Goal: Task Accomplishment & Management: Manage account settings

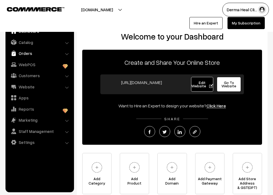
click at [20, 55] on link "Orders" at bounding box center [39, 53] width 65 height 10
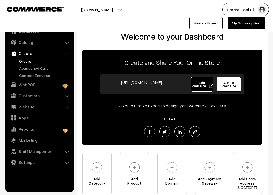
click at [25, 61] on link "Orders" at bounding box center [45, 61] width 54 height 6
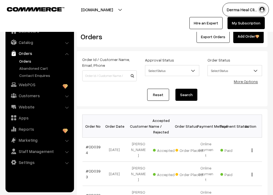
click at [165, 39] on div "Export Orders Add Order" at bounding box center [204, 36] width 119 height 13
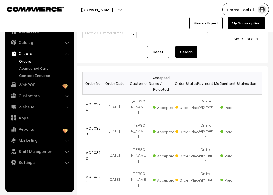
scroll to position [44, 0]
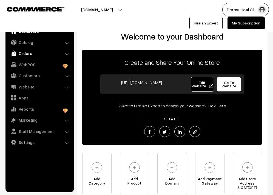
click at [31, 55] on link "Orders" at bounding box center [39, 53] width 65 height 10
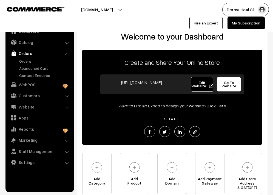
click at [35, 64] on ul "Orders" at bounding box center [40, 68] width 66 height 20
click at [25, 61] on link "Orders" at bounding box center [45, 61] width 54 height 6
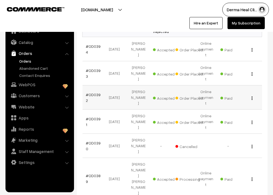
scroll to position [100, 0]
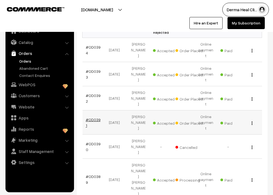
click at [94, 117] on link "#OD0391" at bounding box center [93, 122] width 15 height 10
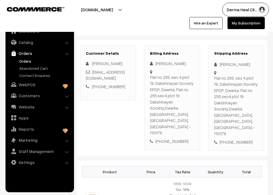
scroll to position [70, 0]
drag, startPoint x: 0, startPoint y: 0, endPoint x: 96, endPoint y: 118, distance: 151.9
click at [96, 118] on div "Customer Details Sruti Barua srutibarua4@gmail.com +91 9810511408" at bounding box center [108, 97] width 64 height 105
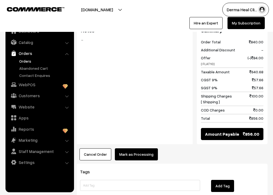
scroll to position [287, 0]
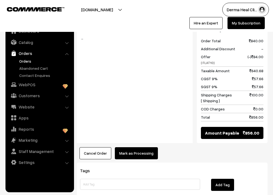
click at [132, 147] on button "Mark as Processing" at bounding box center [136, 153] width 43 height 12
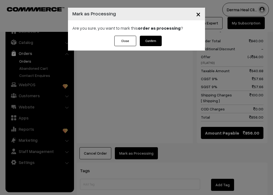
click at [148, 41] on button "Confirm" at bounding box center [151, 41] width 22 height 10
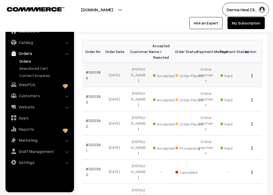
scroll to position [73, 0]
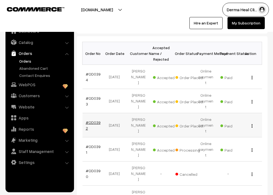
click at [92, 120] on link "#OD0392" at bounding box center [93, 125] width 15 height 10
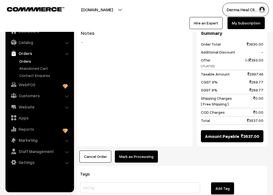
scroll to position [401, 0]
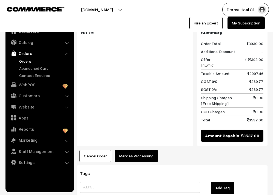
click at [132, 150] on button "Mark as Processing" at bounding box center [136, 156] width 43 height 12
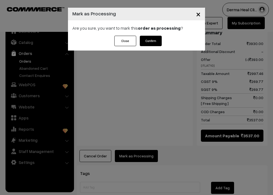
click at [154, 40] on button "Confirm" at bounding box center [151, 41] width 22 height 10
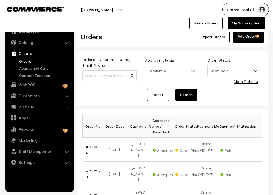
scroll to position [73, 0]
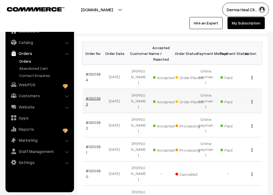
click at [98, 97] on link "#OD0393" at bounding box center [93, 101] width 15 height 10
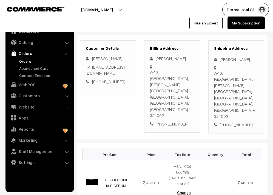
scroll to position [73, 0]
